Goal: Task Accomplishment & Management: Manage account settings

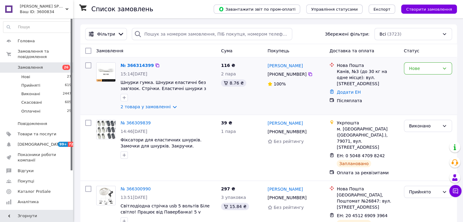
click at [107, 74] on img at bounding box center [105, 72] width 19 height 19
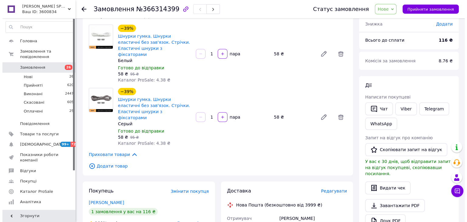
scroll to position [91, 0]
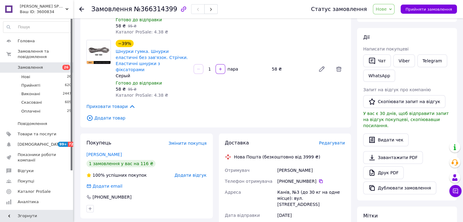
click at [331, 141] on span "Редагувати" at bounding box center [332, 143] width 26 height 5
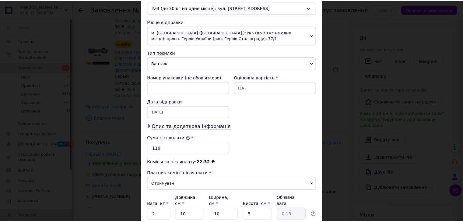
scroll to position [246, 0]
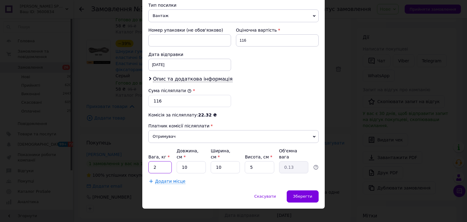
click at [164, 161] on input "2" at bounding box center [159, 167] width 23 height 12
type input "0.5"
click at [306, 194] on span "Зберегти" at bounding box center [302, 196] width 19 height 5
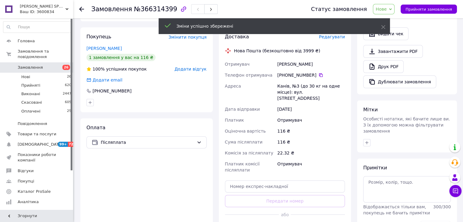
scroll to position [213, 0]
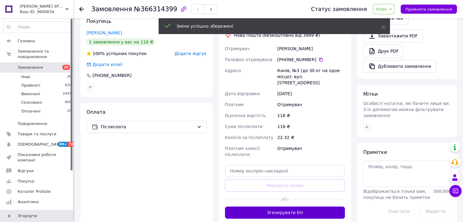
click at [320, 207] on button "Згенерувати ЕН" at bounding box center [285, 213] width 120 height 12
